Goal: Task Accomplishment & Management: Manage account settings

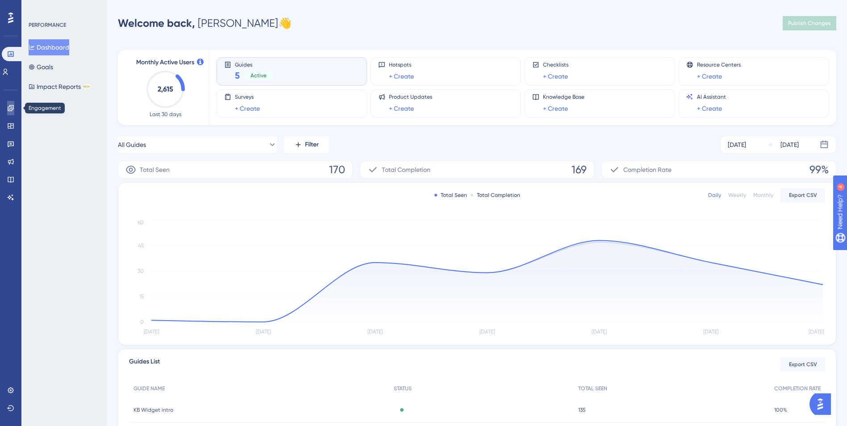
click at [9, 108] on icon at bounding box center [10, 108] width 7 height 7
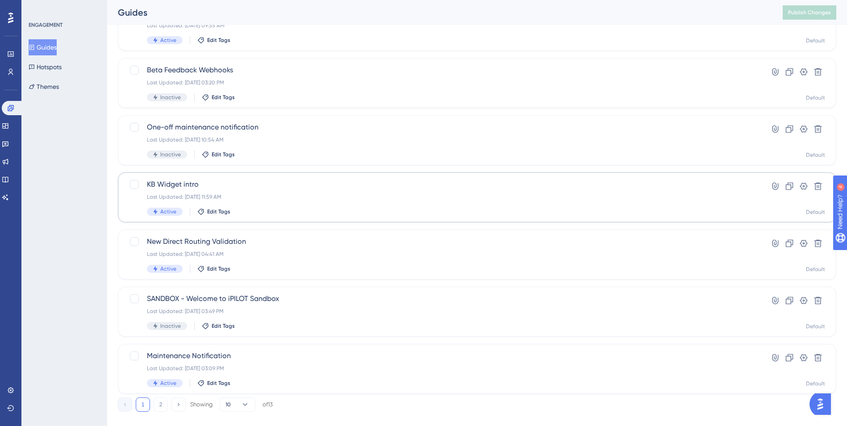
scroll to position [267, 0]
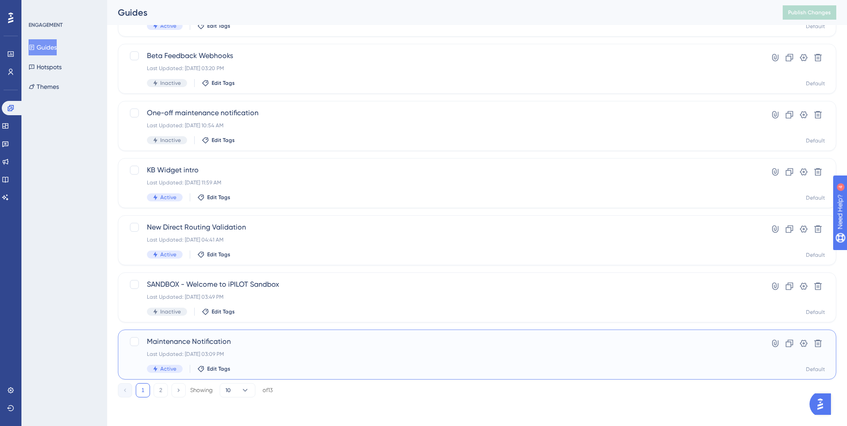
click at [236, 344] on span "Maintenance Notification" at bounding box center [441, 341] width 589 height 11
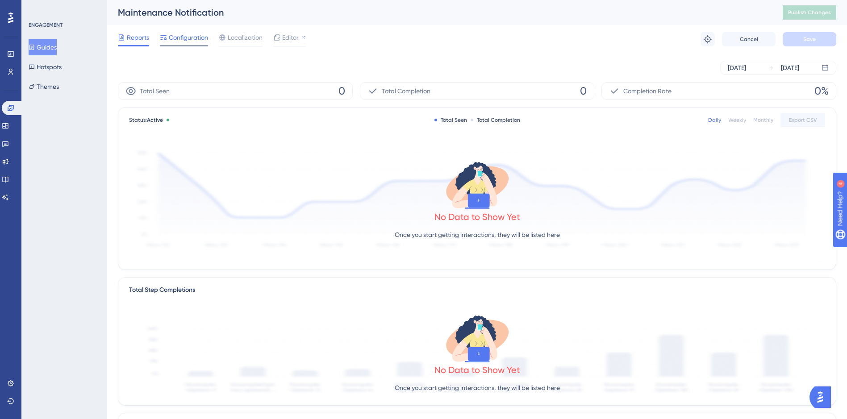
click at [191, 41] on span "Configuration" at bounding box center [188, 37] width 39 height 11
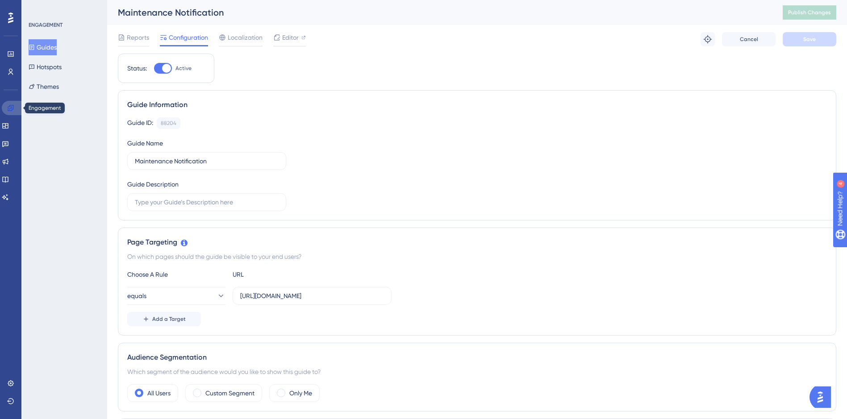
click at [6, 108] on link at bounding box center [12, 108] width 21 height 14
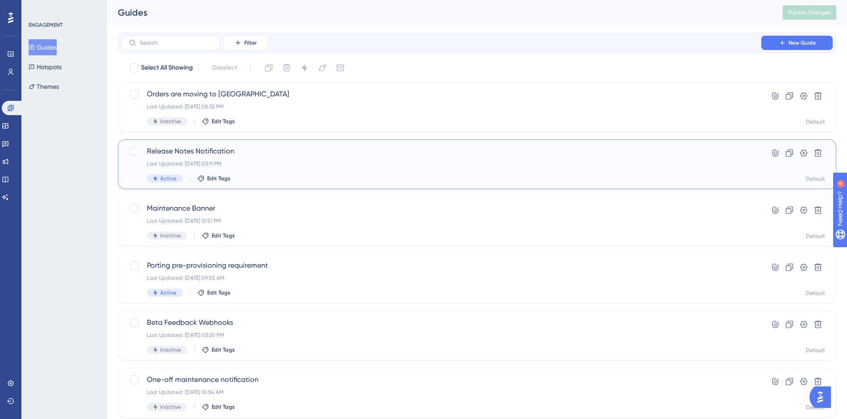
click at [300, 159] on div "Release Notes Notification Last Updated: Oct 03 2025, 03:11 PM Active Edit Tags" at bounding box center [441, 164] width 589 height 37
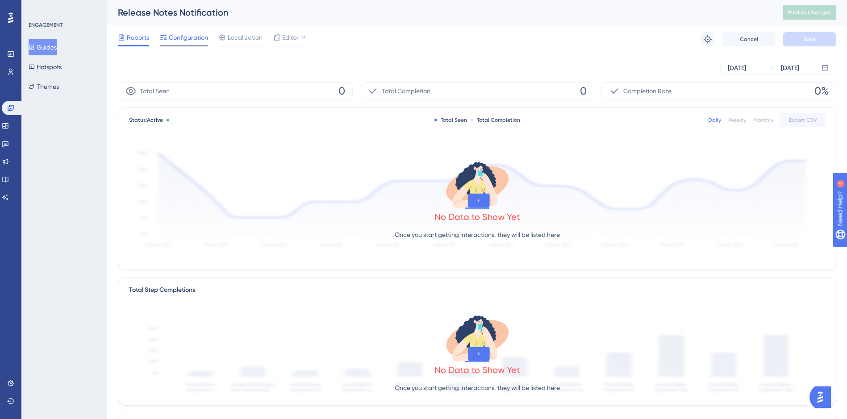
click at [191, 41] on span "Configuration" at bounding box center [188, 37] width 39 height 11
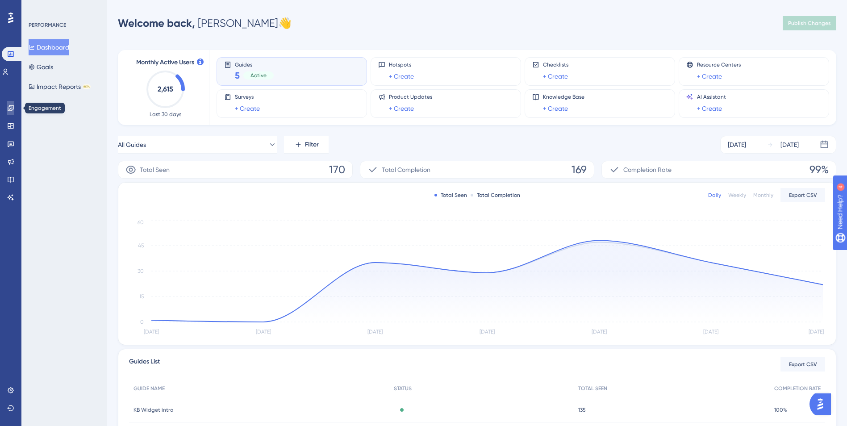
click at [8, 108] on icon at bounding box center [11, 108] width 6 height 6
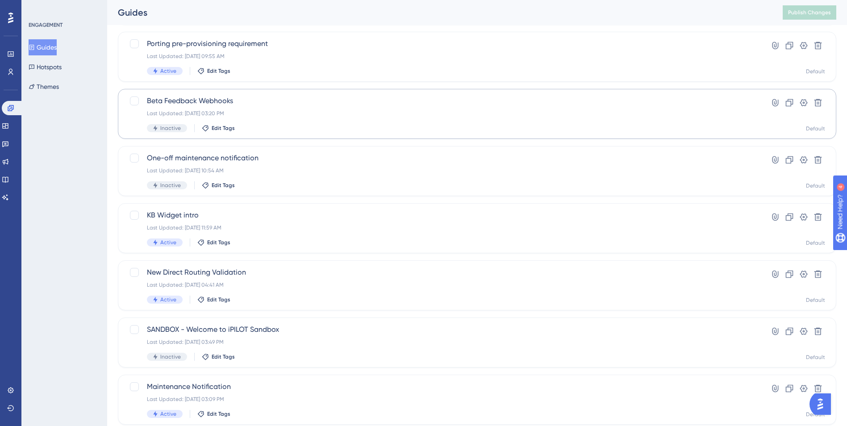
scroll to position [267, 0]
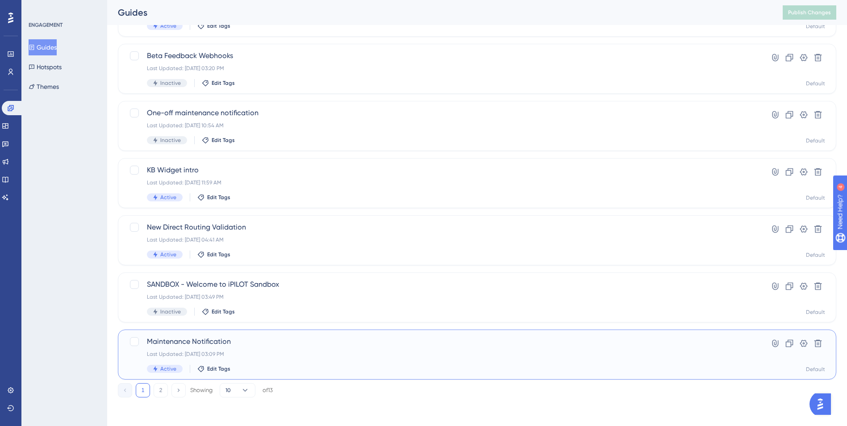
click at [292, 349] on div "Maintenance Notification Last Updated: Oct 03 2025, 03:09 PM Active Edit Tags" at bounding box center [441, 354] width 589 height 37
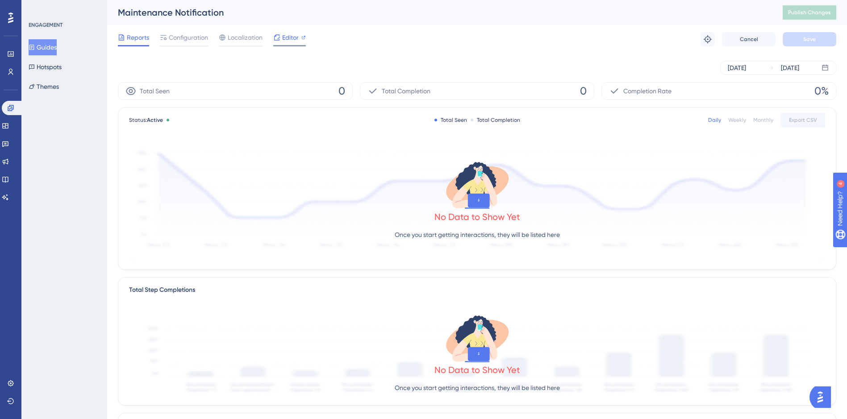
click at [282, 39] on span "Editor" at bounding box center [290, 37] width 17 height 11
click at [285, 36] on span "Editor" at bounding box center [290, 37] width 17 height 11
click at [189, 36] on span "Configuration" at bounding box center [188, 37] width 39 height 11
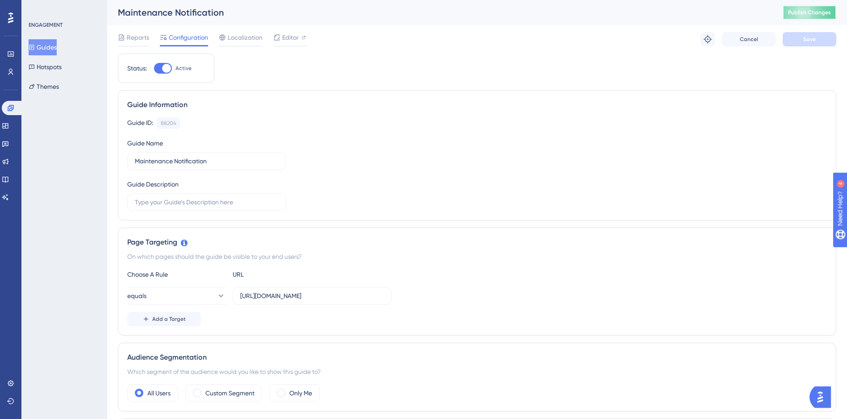
click at [816, 11] on span "Publish Changes" at bounding box center [809, 12] width 43 height 7
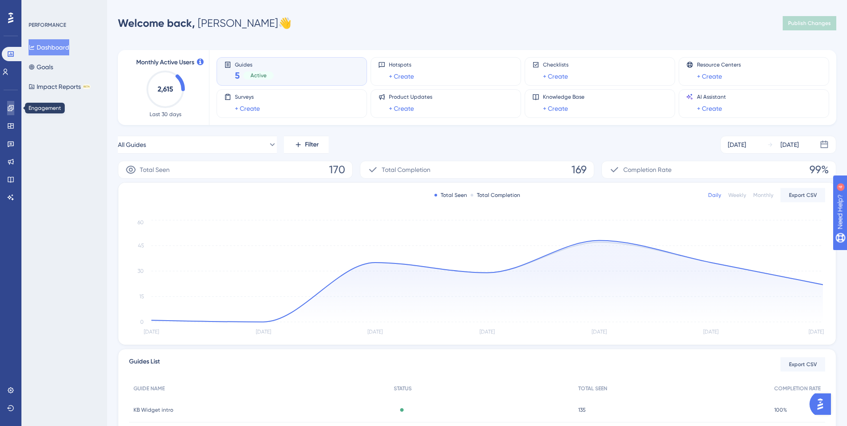
click at [12, 109] on icon at bounding box center [11, 108] width 6 height 6
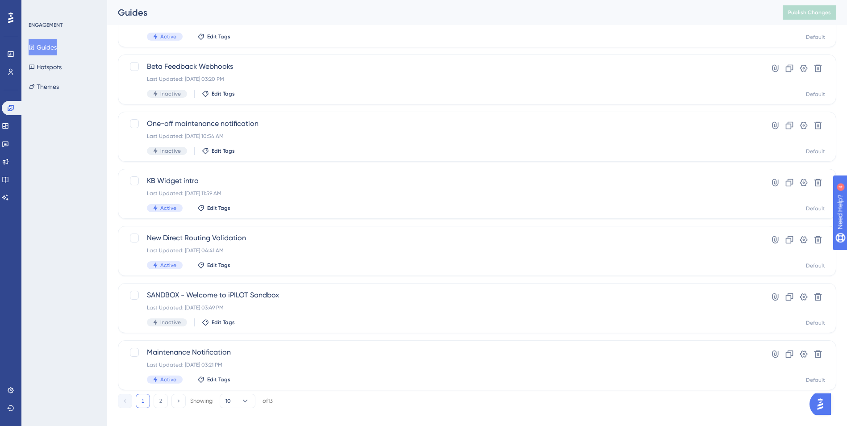
scroll to position [267, 0]
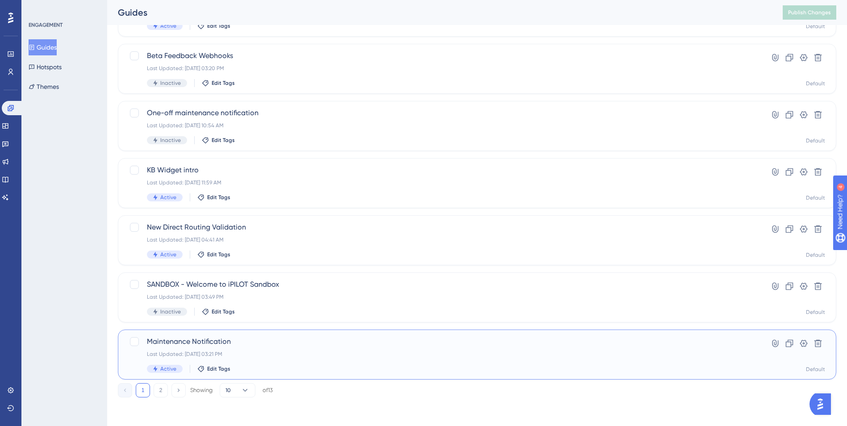
click at [288, 347] on div "Maintenance Notification Last Updated: Oct 03 2025, 03:21 PM Active Edit Tags" at bounding box center [441, 354] width 589 height 37
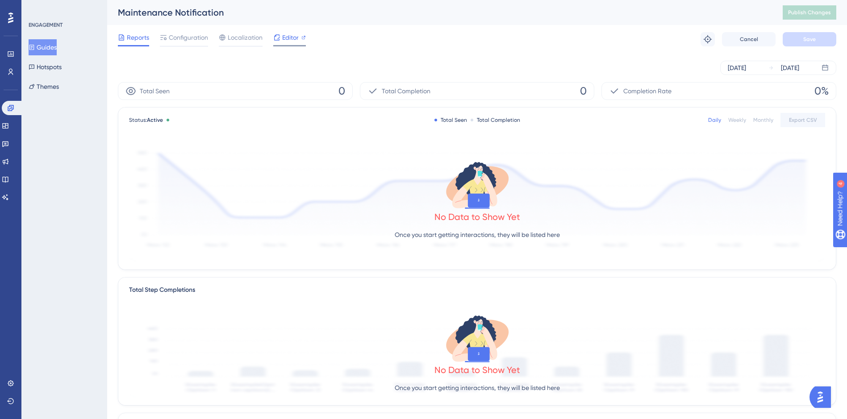
click at [288, 34] on span "Editor" at bounding box center [290, 37] width 17 height 11
